Goal: Task Accomplishment & Management: Manage account settings

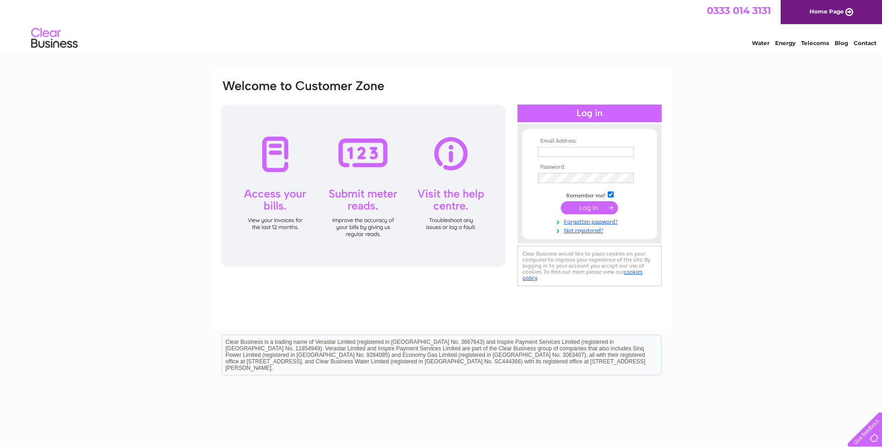
type input "accounts@cabercoffee.com"
drag, startPoint x: 578, startPoint y: 207, endPoint x: 565, endPoint y: 220, distance: 18.4
click at [578, 207] on input "submit" at bounding box center [589, 207] width 57 height 13
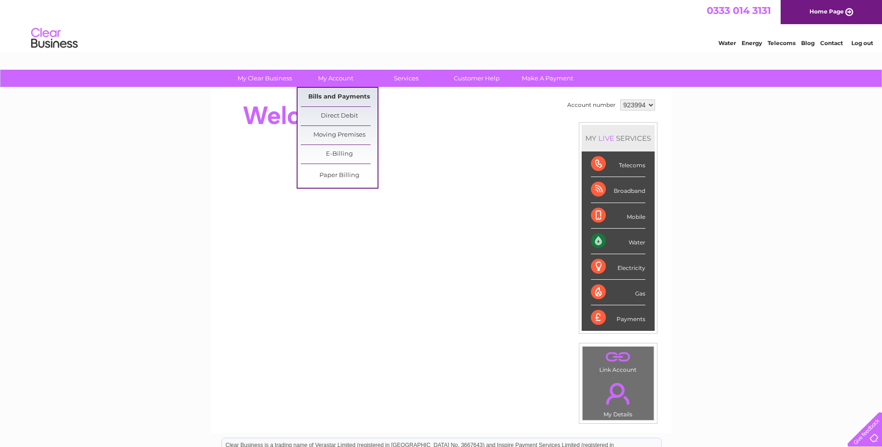
click at [326, 93] on link "Bills and Payments" at bounding box center [339, 97] width 77 height 19
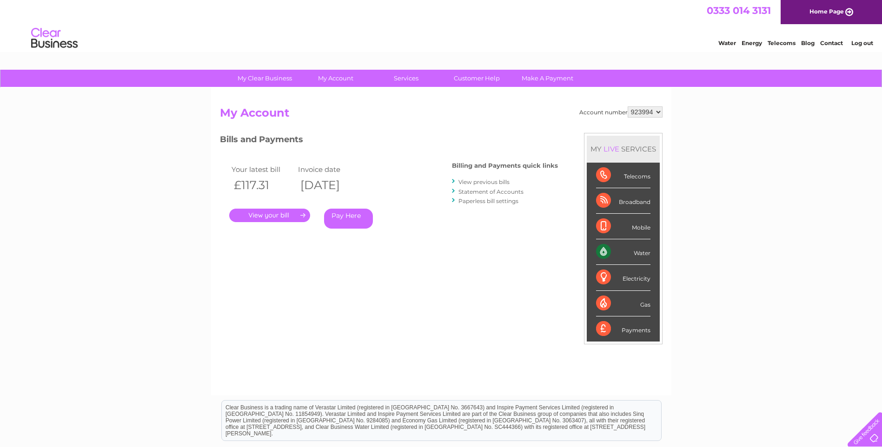
click at [264, 217] on link "." at bounding box center [269, 215] width 81 height 13
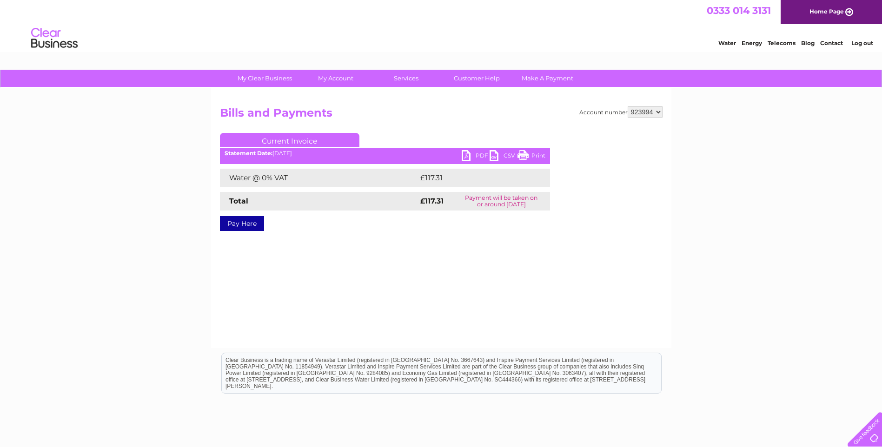
drag, startPoint x: 536, startPoint y: 153, endPoint x: 132, endPoint y: 42, distance: 418.6
click at [536, 153] on link "Print" at bounding box center [531, 156] width 28 height 13
click at [475, 156] on link "PDF" at bounding box center [476, 156] width 28 height 13
